Goal: Task Accomplishment & Management: Use online tool/utility

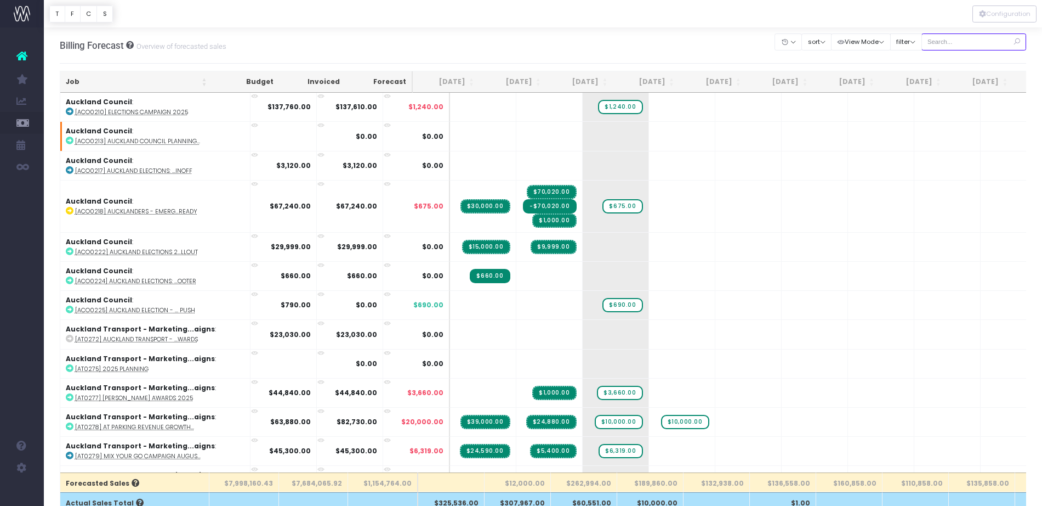
click at [957, 39] on input "text" at bounding box center [974, 41] width 105 height 17
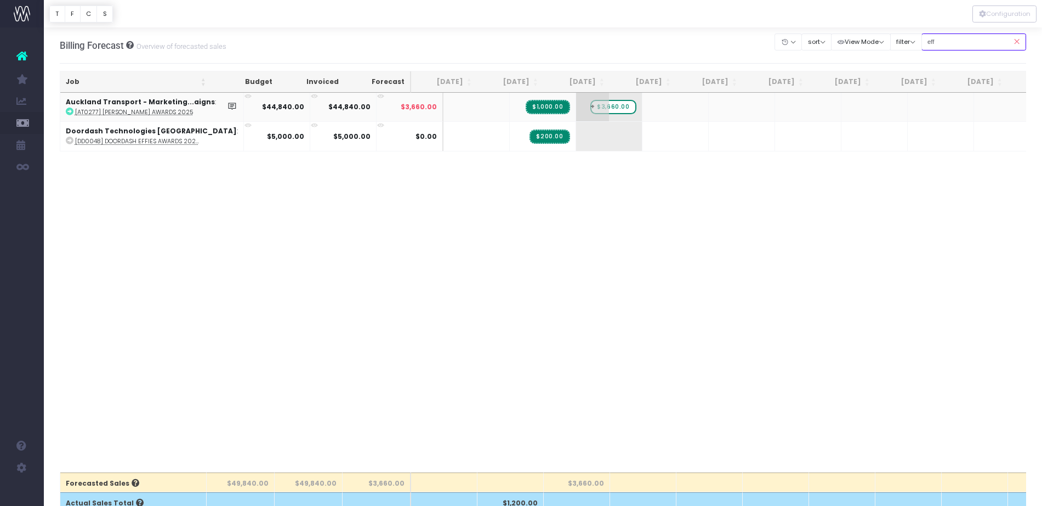
type input "eff"
click at [591, 106] on span "$3,660.00" at bounding box center [614, 107] width 46 height 14
type input "2500"
click at [949, 39] on input "eff" at bounding box center [974, 41] width 105 height 17
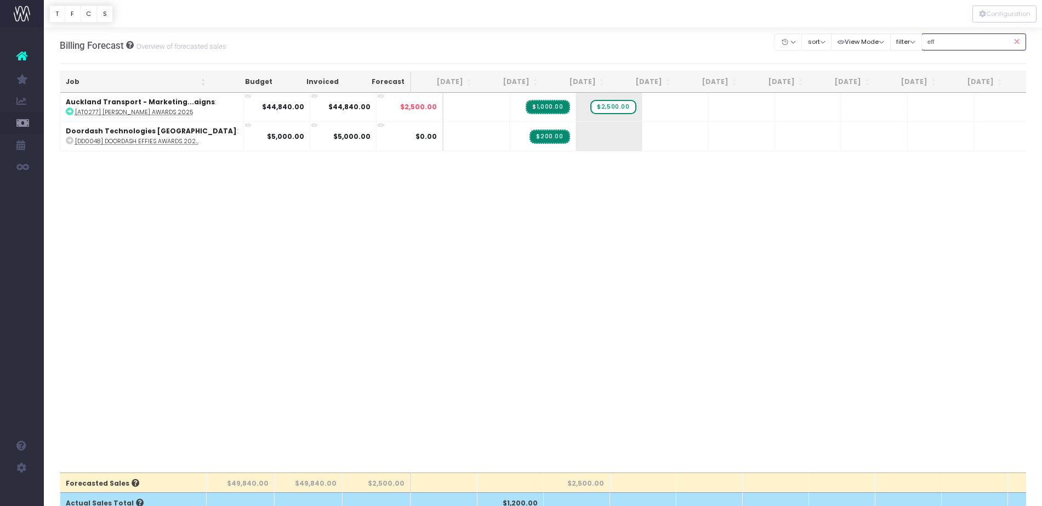
click at [949, 39] on input "eff" at bounding box center [974, 41] width 105 height 17
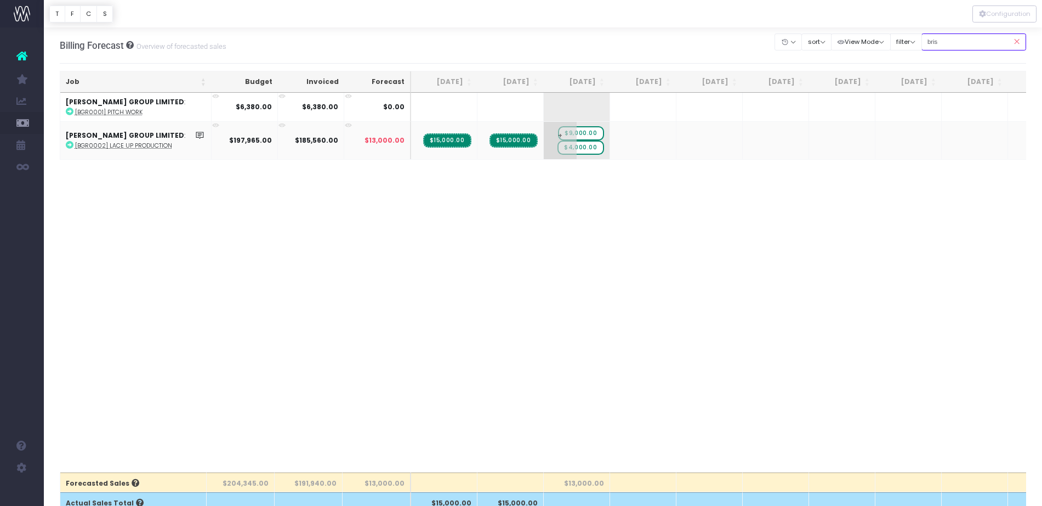
type input "bris"
click at [588, 148] on span "$4,000.00" at bounding box center [581, 147] width 46 height 14
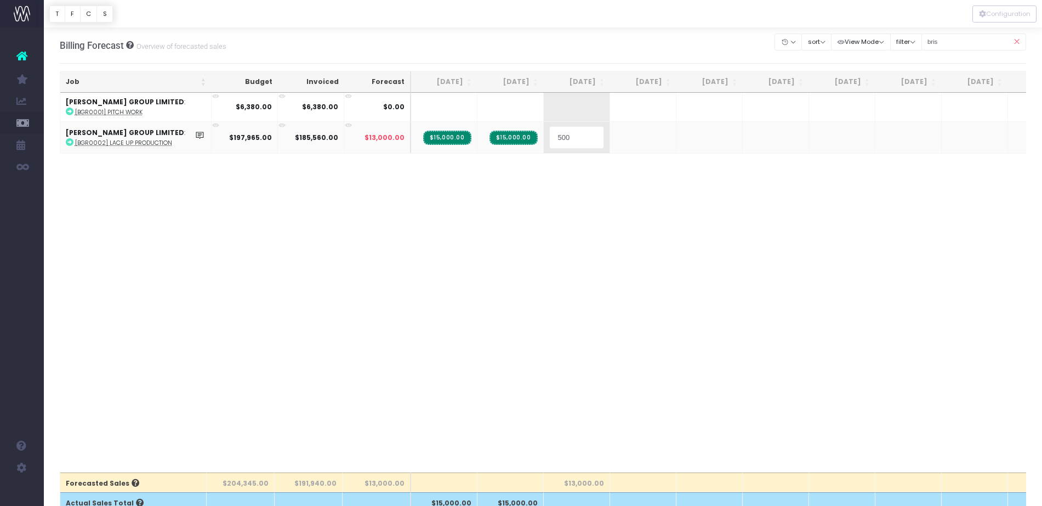
type input "5000"
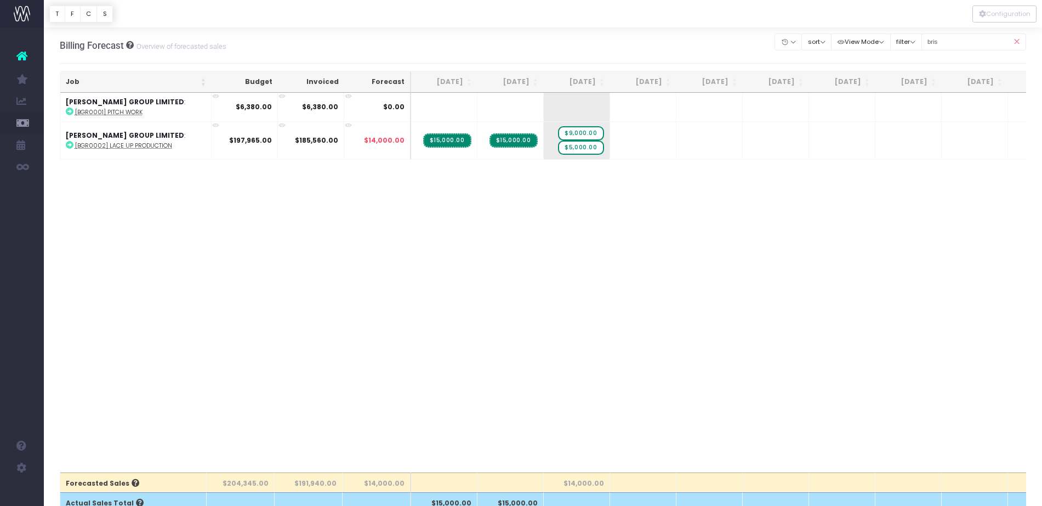
click at [687, 316] on div "Job Budget Invoiced Forecast Jul 25 Aug 25 Sep 25 Oct 25 Nov 25 Dec 25 Jan 26 F…" at bounding box center [543, 282] width 967 height 379
click at [1017, 49] on icon at bounding box center [1016, 42] width 19 height 22
